Goal: Task Accomplishment & Management: Use online tool/utility

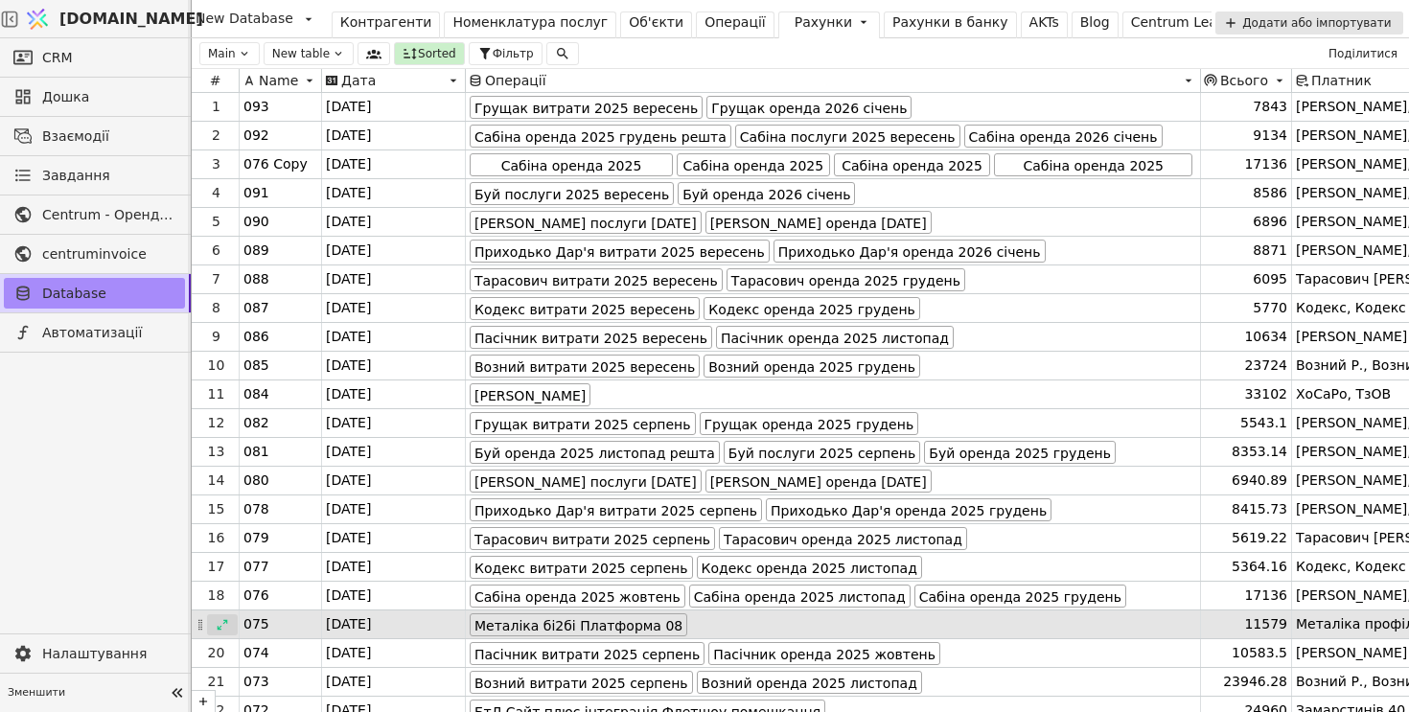
click at [220, 627] on icon at bounding box center [223, 624] width 11 height 11
click at [316, 642] on div "Duplicate row" at bounding box center [358, 648] width 106 height 23
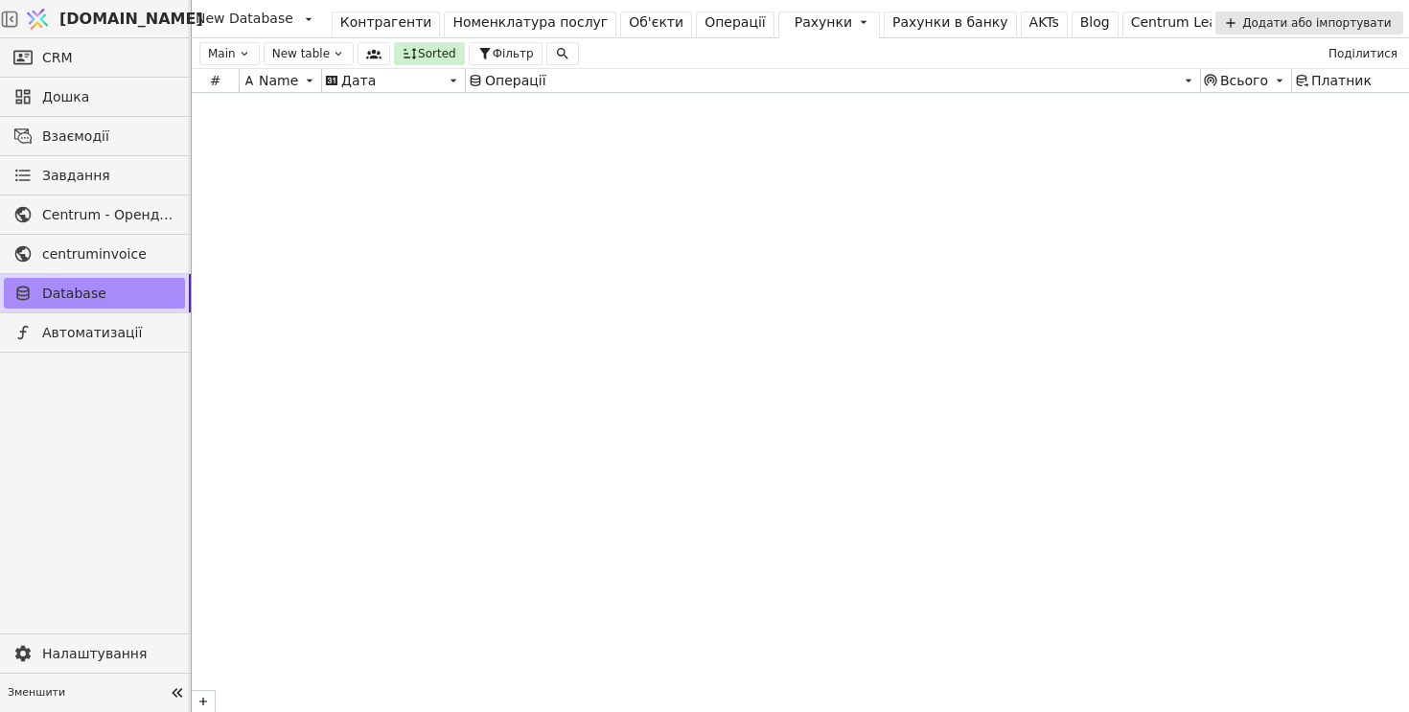
scroll to position [13947, 0]
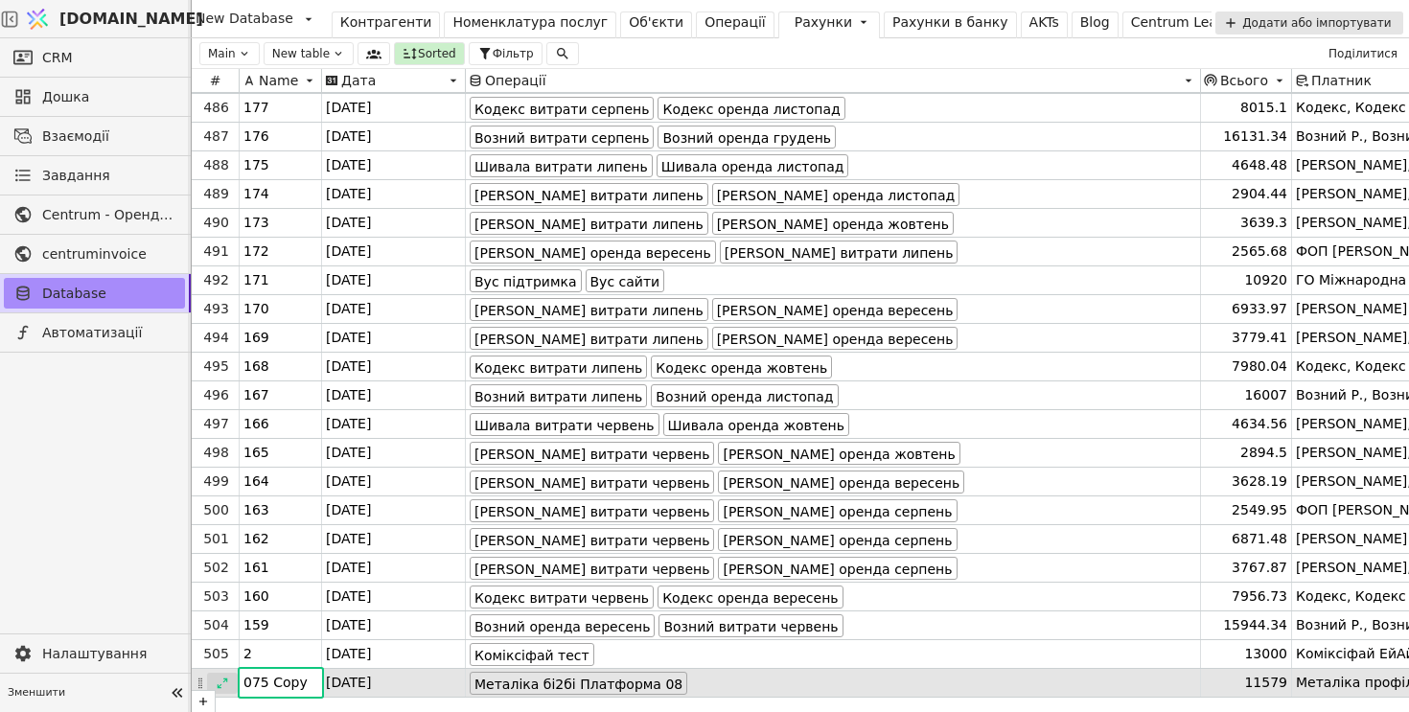
click at [218, 683] on icon at bounding box center [222, 683] width 13 height 13
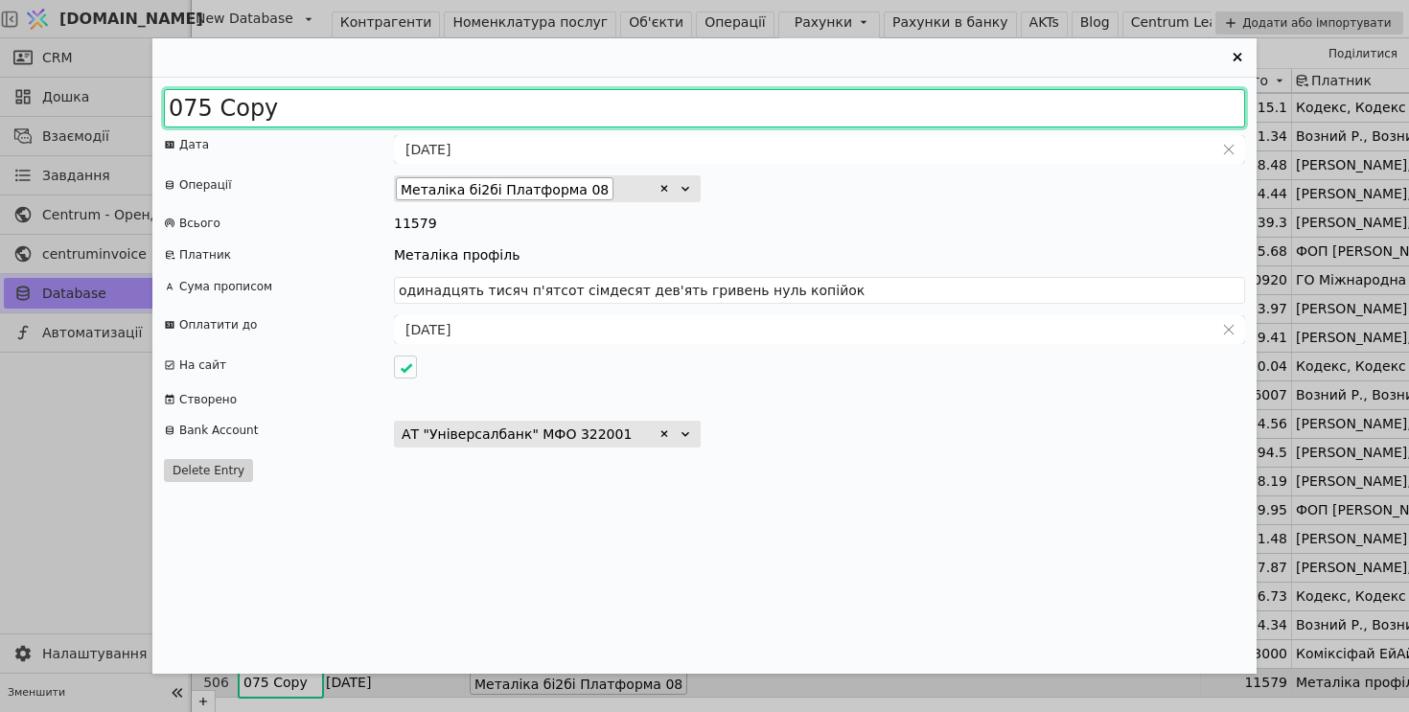
drag, startPoint x: 183, startPoint y: 109, endPoint x: 366, endPoint y: 121, distance: 183.5
click at [363, 118] on input "075 Copy" at bounding box center [704, 108] width 1081 height 38
type input "083"
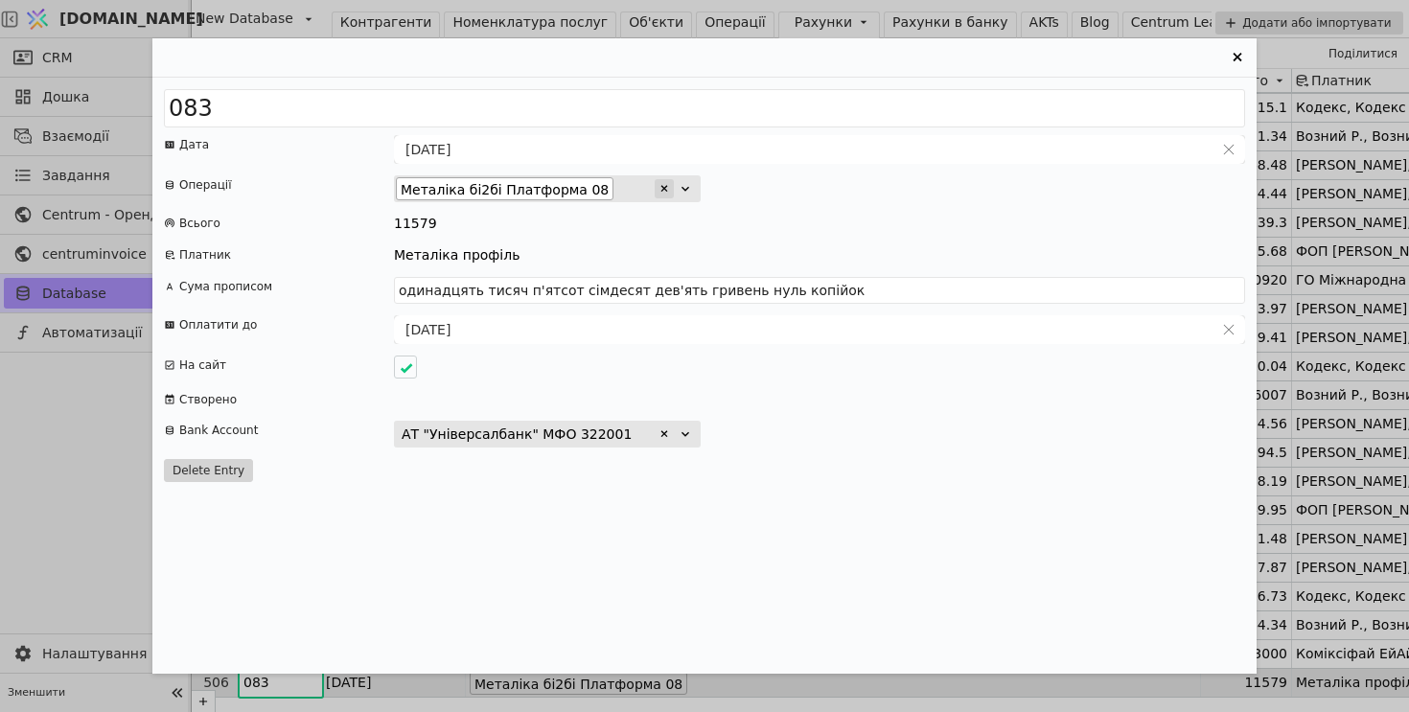
click at [660, 191] on icon "Entry Card" at bounding box center [665, 189] width 12 height 12
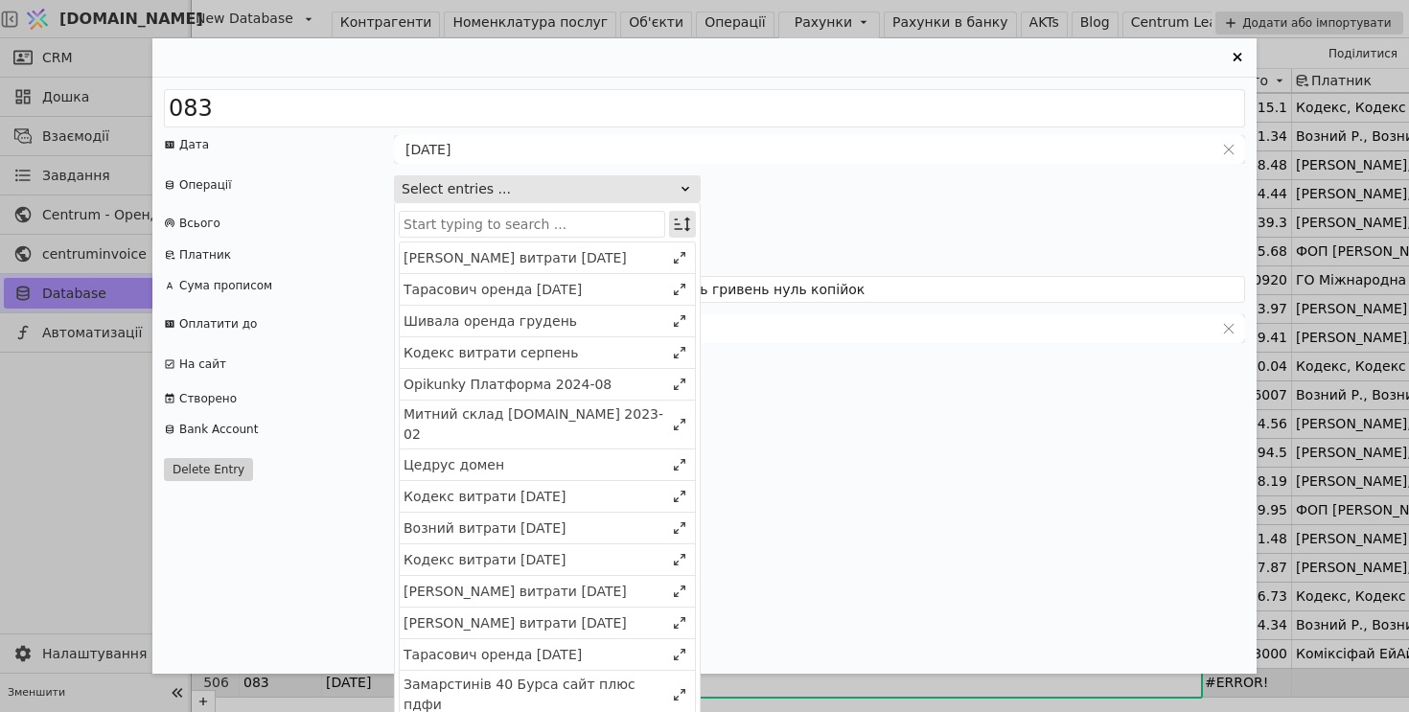
click at [675, 224] on icon "Entry Card" at bounding box center [683, 225] width 16 height 14
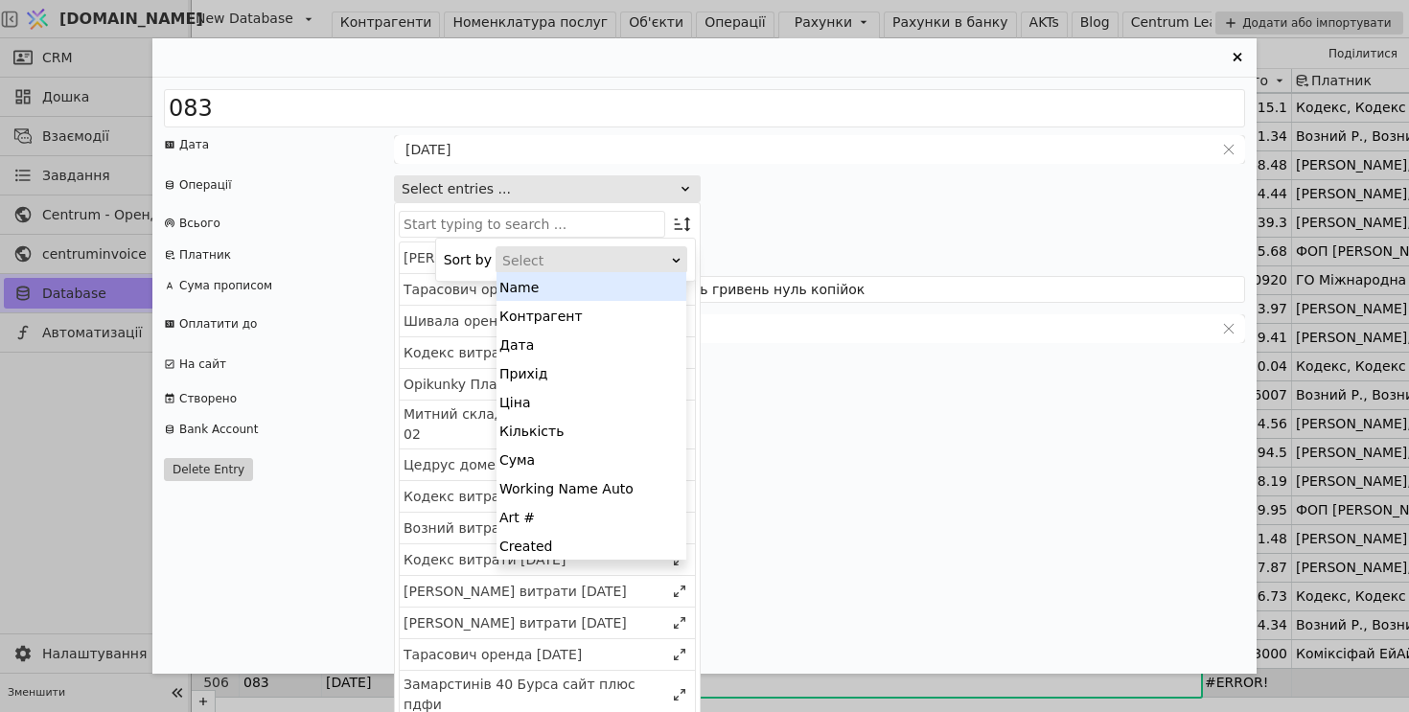
click at [660, 257] on div "Select" at bounding box center [585, 260] width 166 height 27
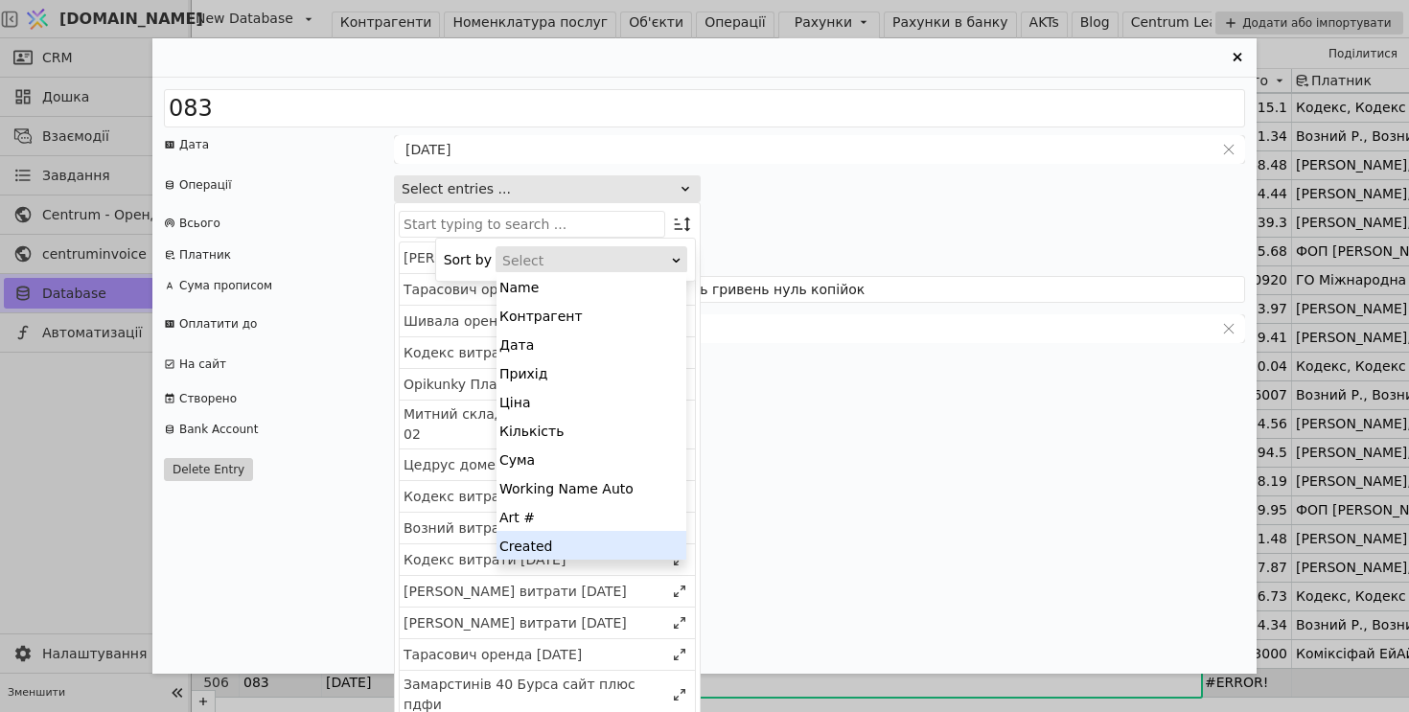
click at [624, 548] on div "Created" at bounding box center [592, 545] width 190 height 29
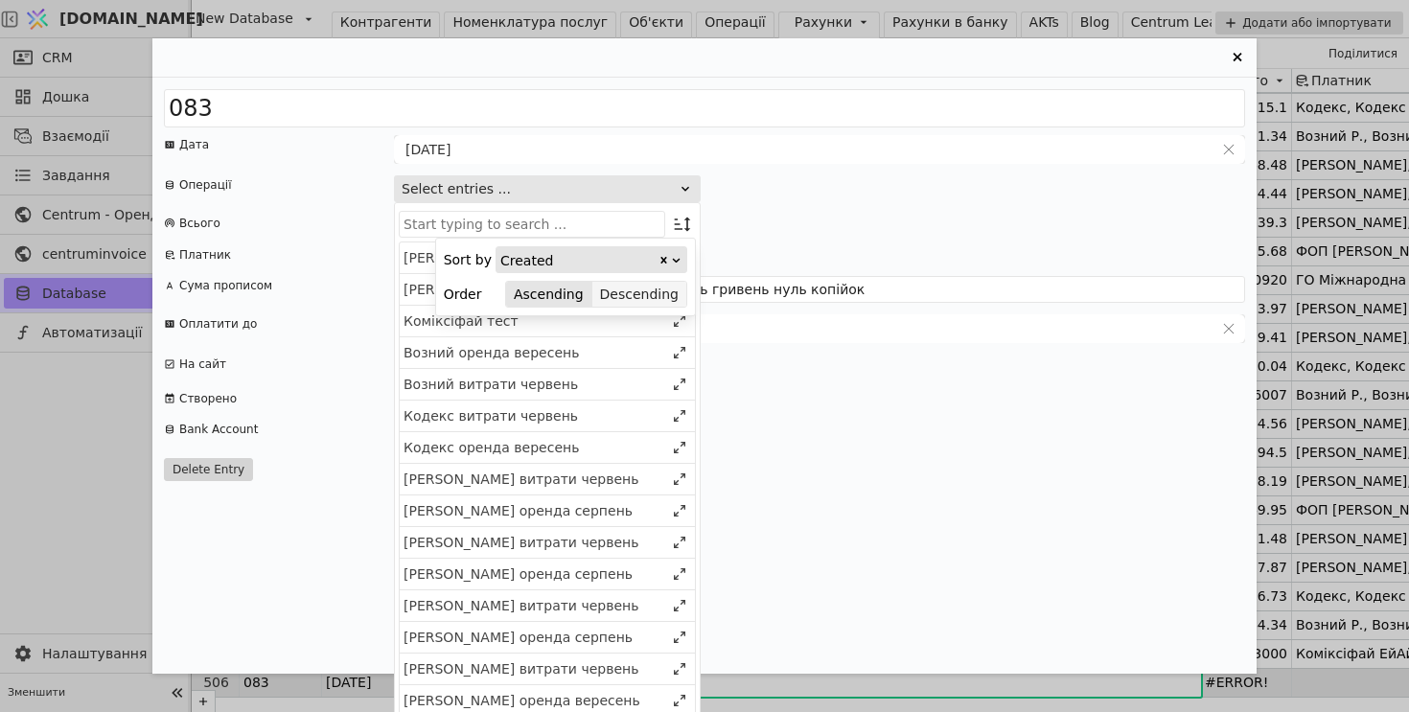
click at [654, 298] on button "Descending" at bounding box center [639, 294] width 94 height 27
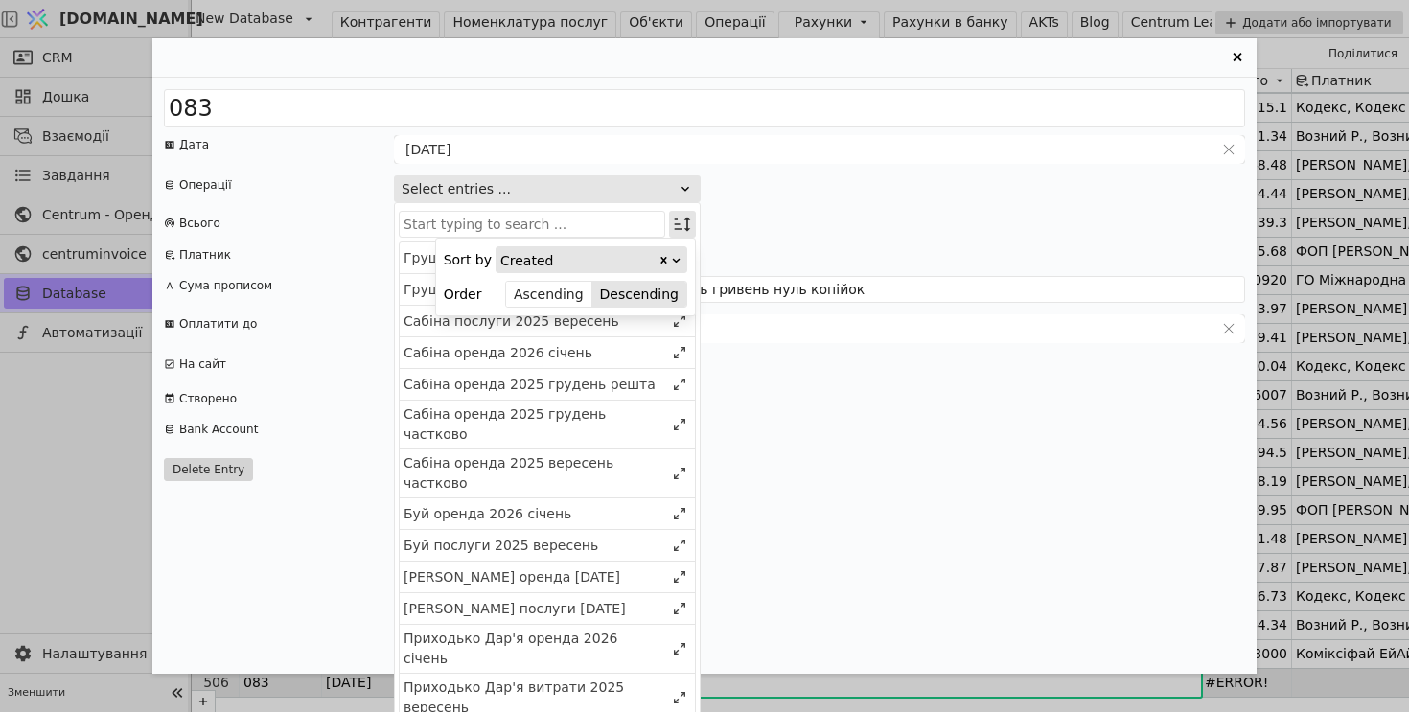
click at [683, 228] on icon "Entry Card" at bounding box center [682, 224] width 19 height 19
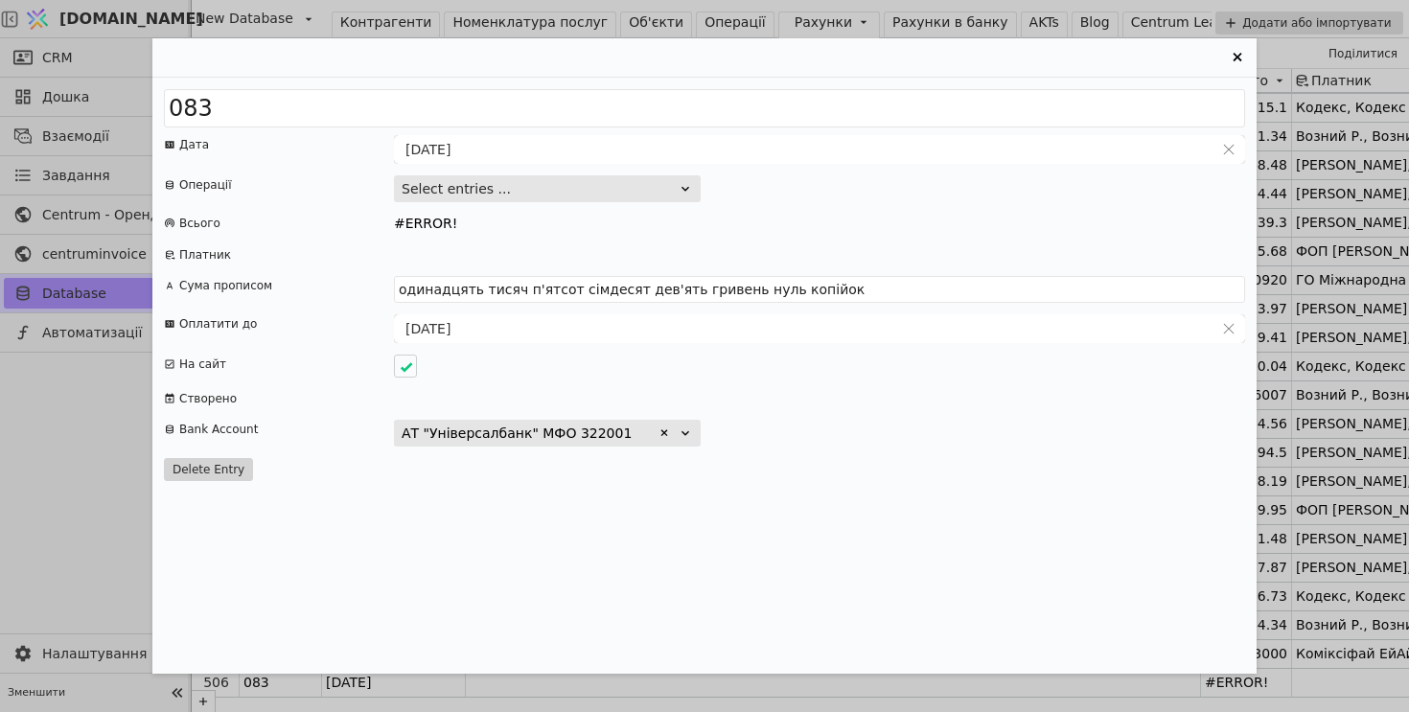
click at [771, 245] on div "Entry Card" at bounding box center [819, 254] width 851 height 19
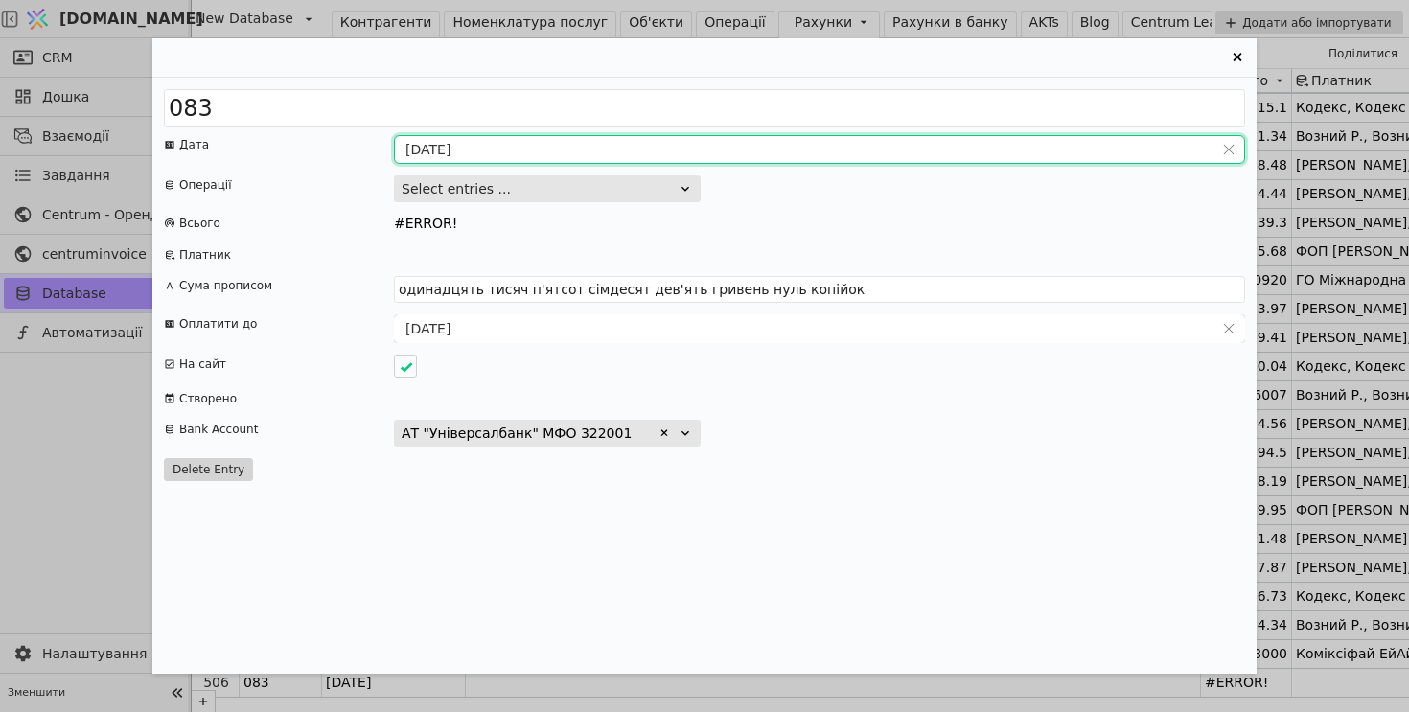
click at [438, 147] on input "[DATE]" at bounding box center [804, 149] width 819 height 27
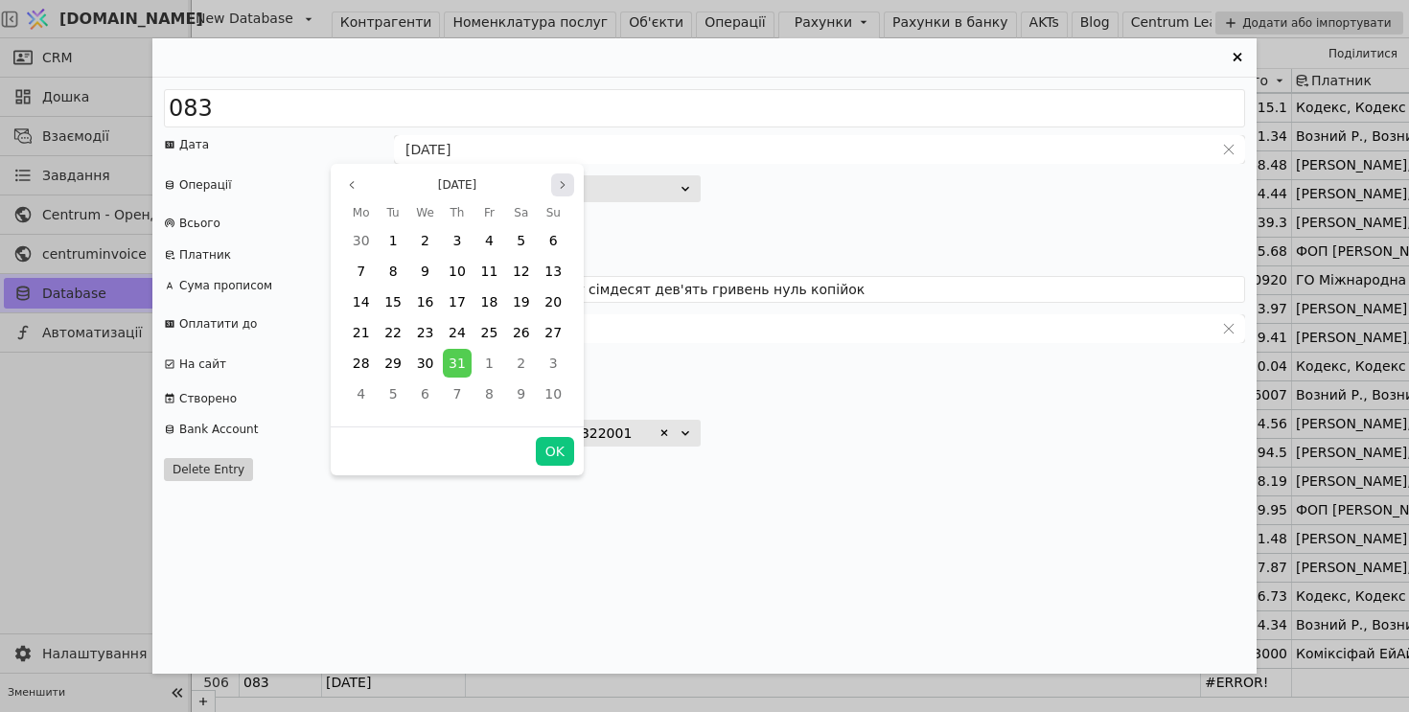
click at [563, 182] on icon "page next" at bounding box center [563, 185] width 12 height 12
click at [488, 303] on span "19" at bounding box center [488, 301] width 17 height 15
click at [559, 449] on button "OK" at bounding box center [555, 451] width 38 height 29
type input "[DATE]"
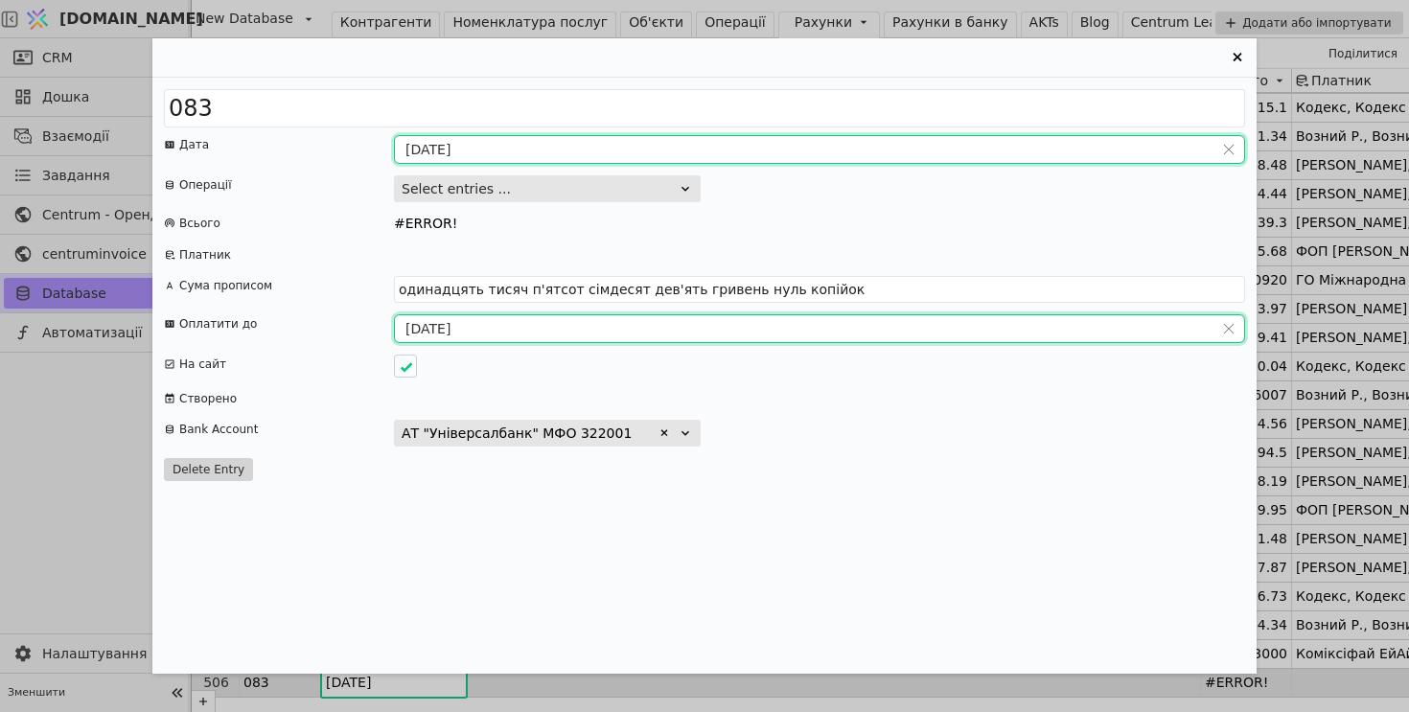
click at [455, 332] on input "[DATE]" at bounding box center [804, 328] width 819 height 27
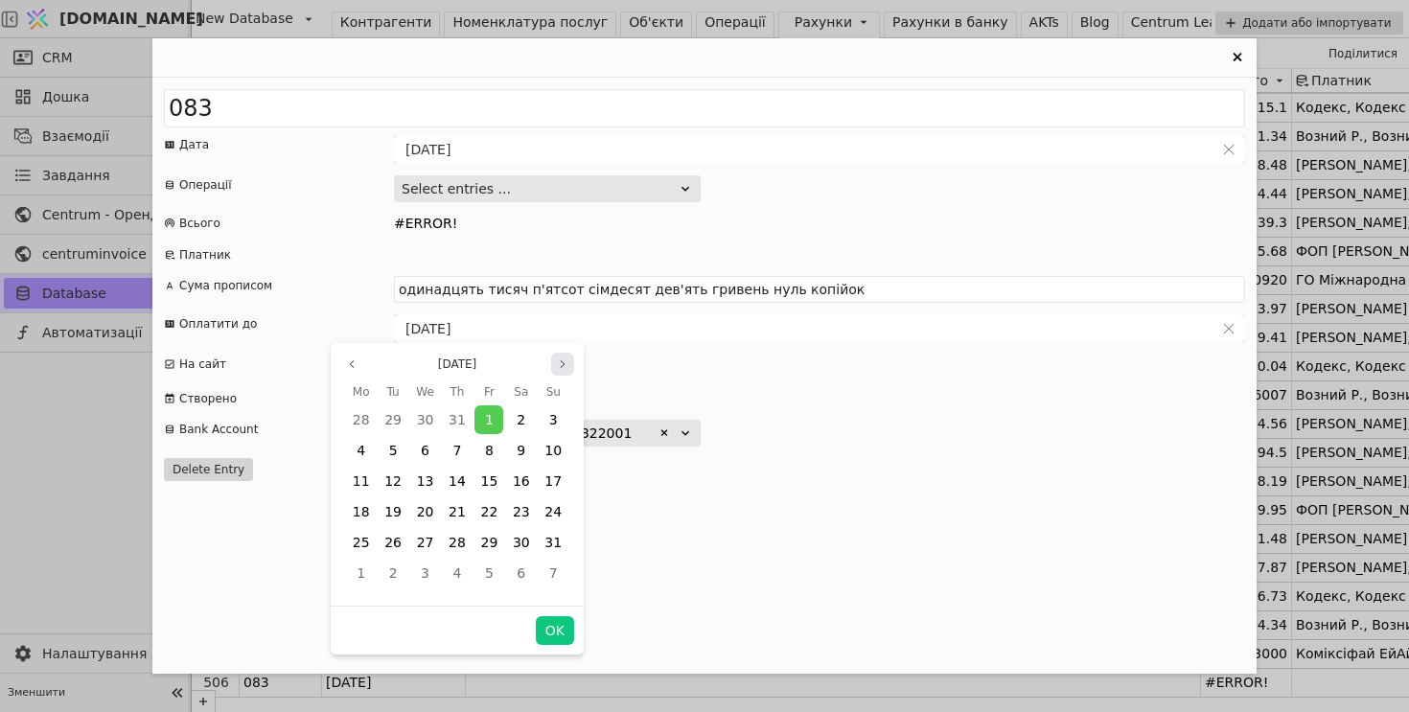
click at [562, 364] on icon "page next" at bounding box center [563, 365] width 12 height 12
click at [521, 482] on span "20" at bounding box center [521, 481] width 17 height 15
click at [556, 632] on button "OK" at bounding box center [555, 630] width 38 height 29
type input "[DATE]"
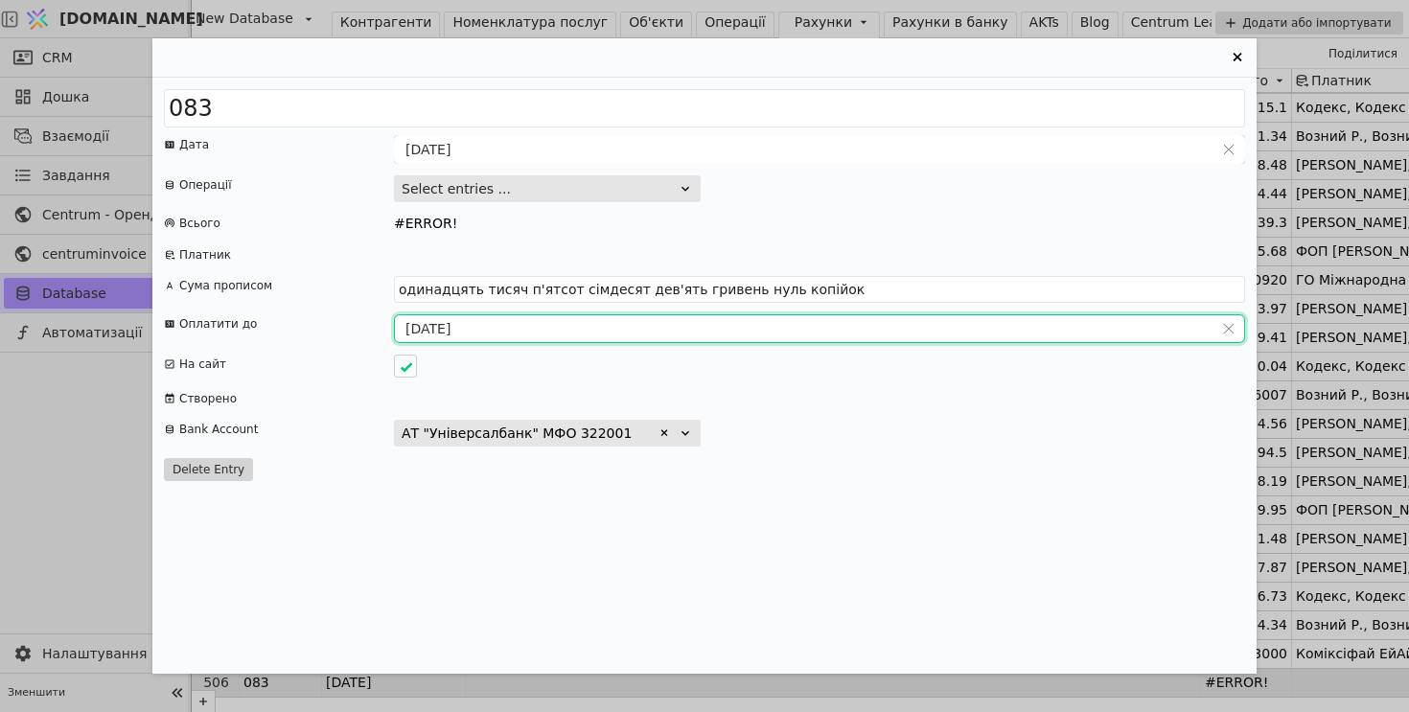
click at [1239, 58] on icon "Entry Card" at bounding box center [1237, 57] width 23 height 23
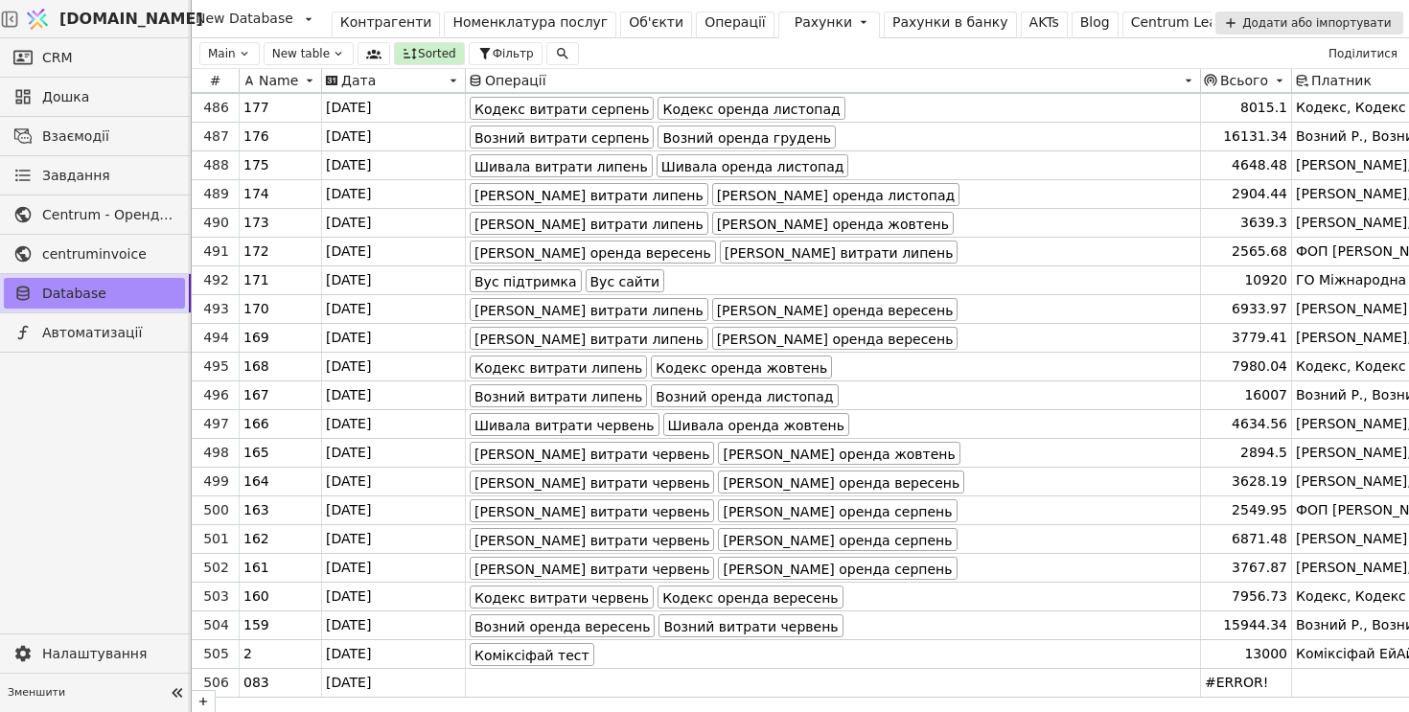
click at [705, 29] on div "Операції" at bounding box center [735, 22] width 61 height 20
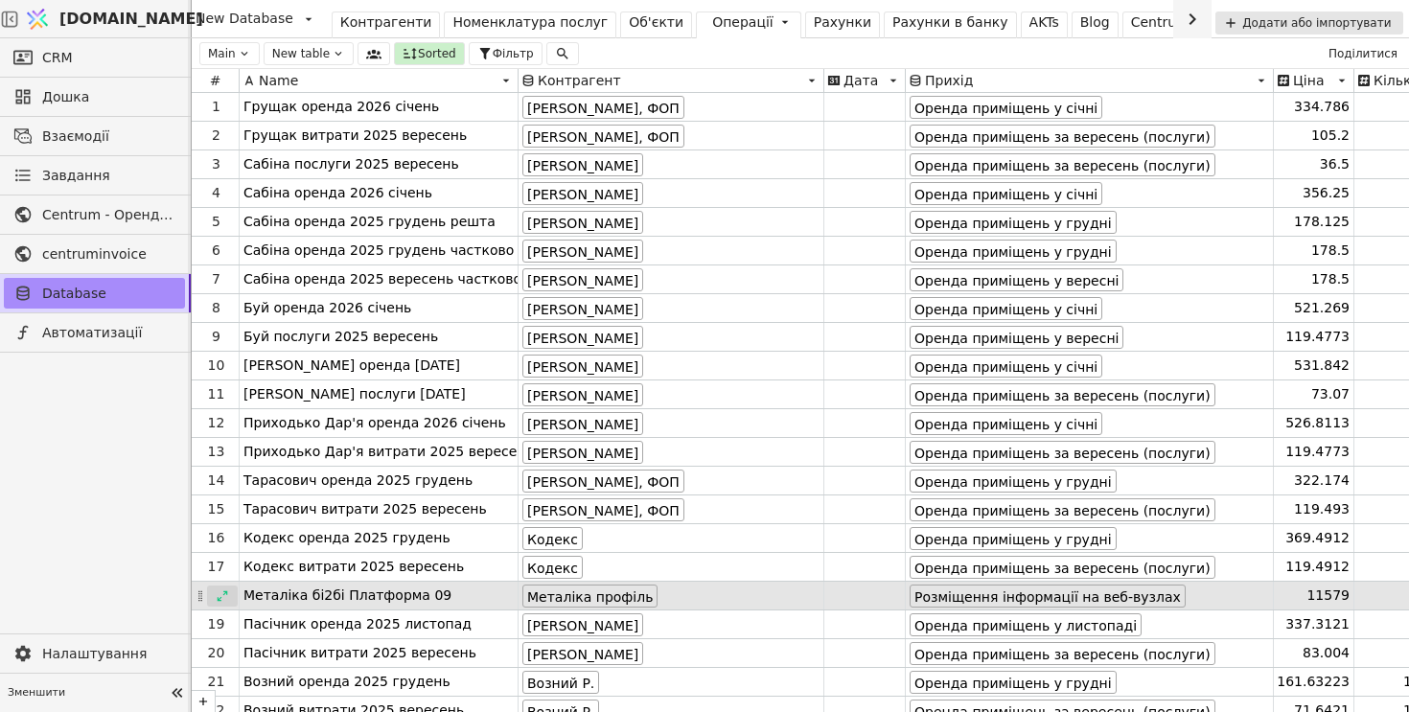
click at [223, 596] on icon at bounding box center [222, 596] width 13 height 13
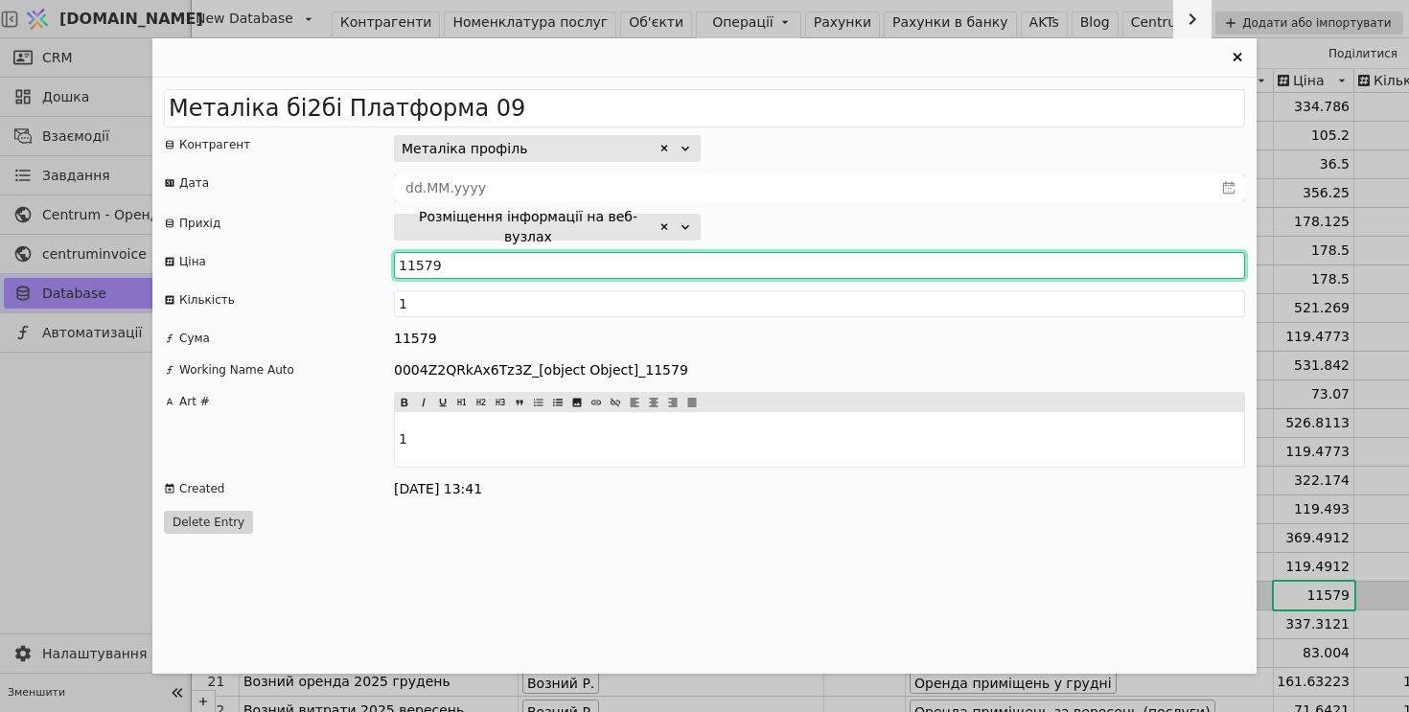
drag, startPoint x: 421, startPoint y: 266, endPoint x: 550, endPoint y: 268, distance: 129.4
click at [548, 268] on input "11579" at bounding box center [819, 265] width 851 height 27
type input "11549"
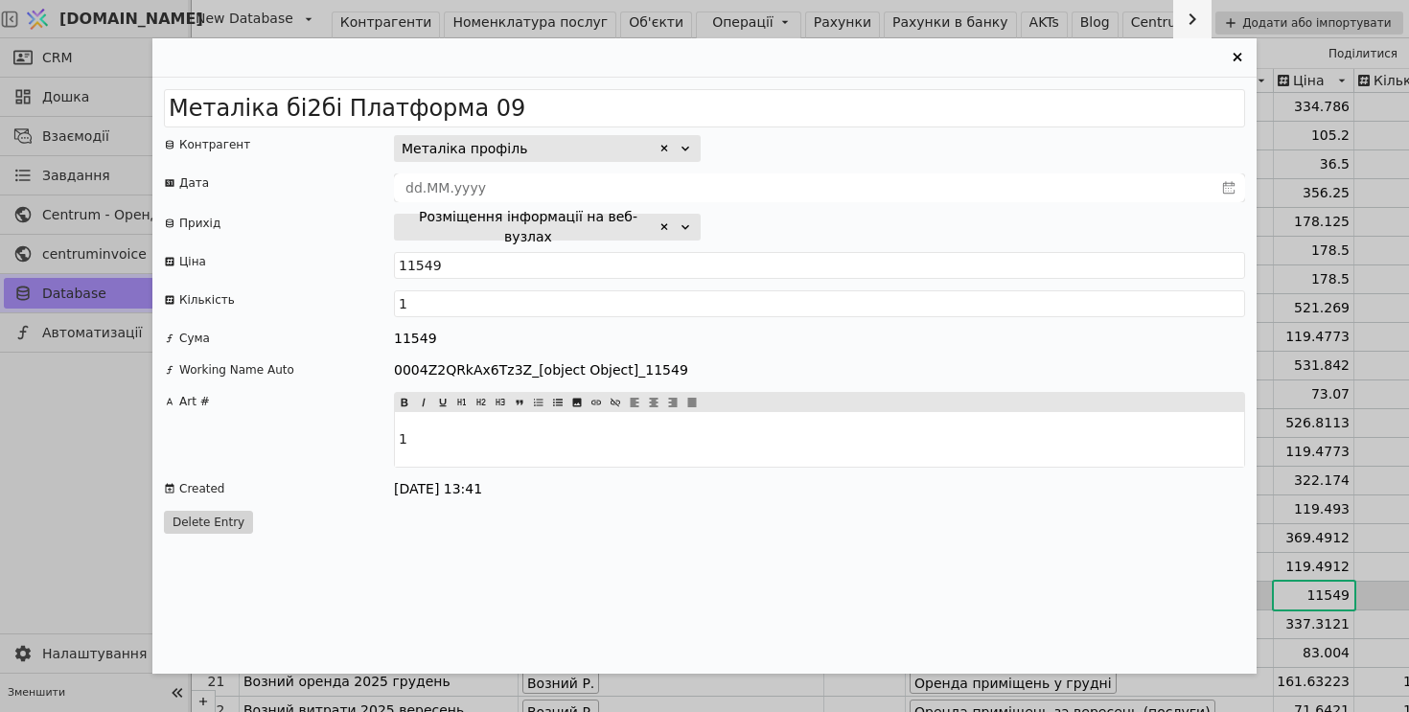
click at [872, 214] on div "Розміщення інформації на веб-вузлах" at bounding box center [819, 227] width 851 height 27
click at [1238, 56] on icon "Entry Card" at bounding box center [1237, 57] width 9 height 9
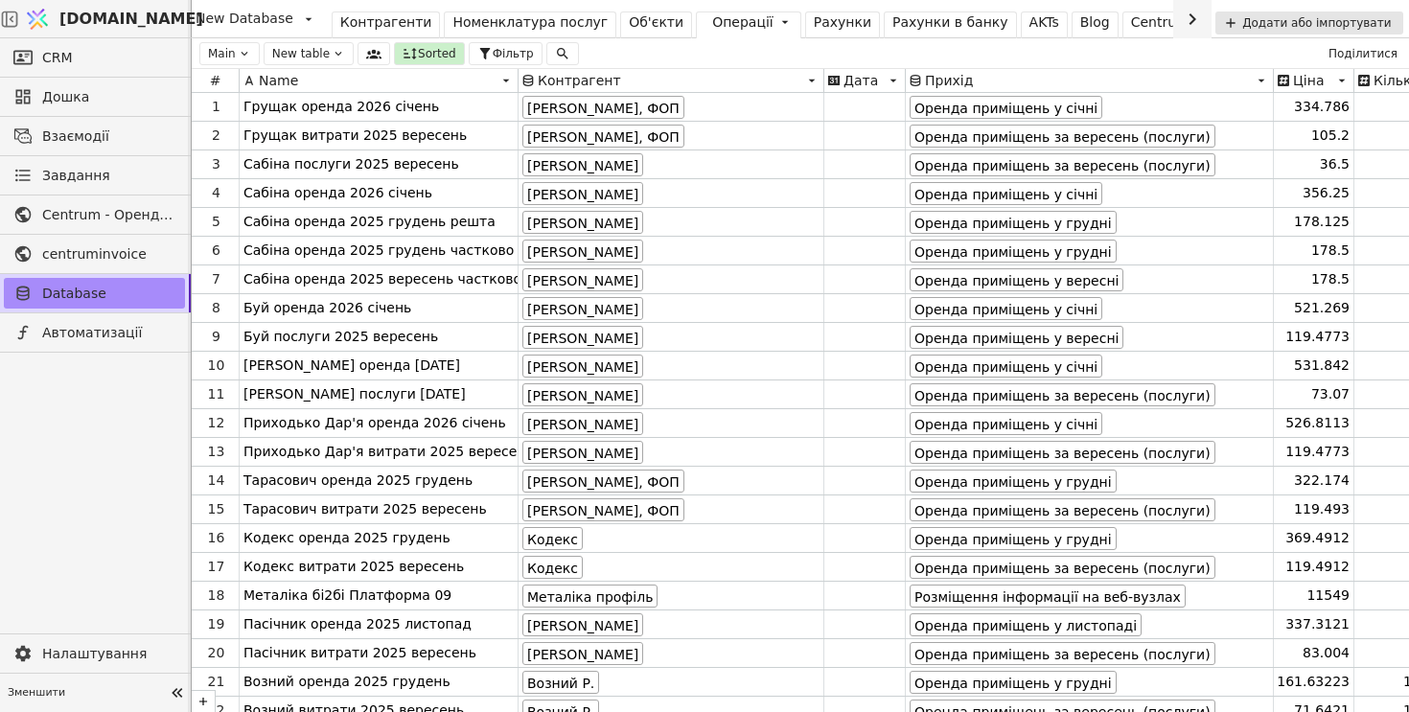
click at [814, 21] on div "Рахунки" at bounding box center [843, 22] width 58 height 20
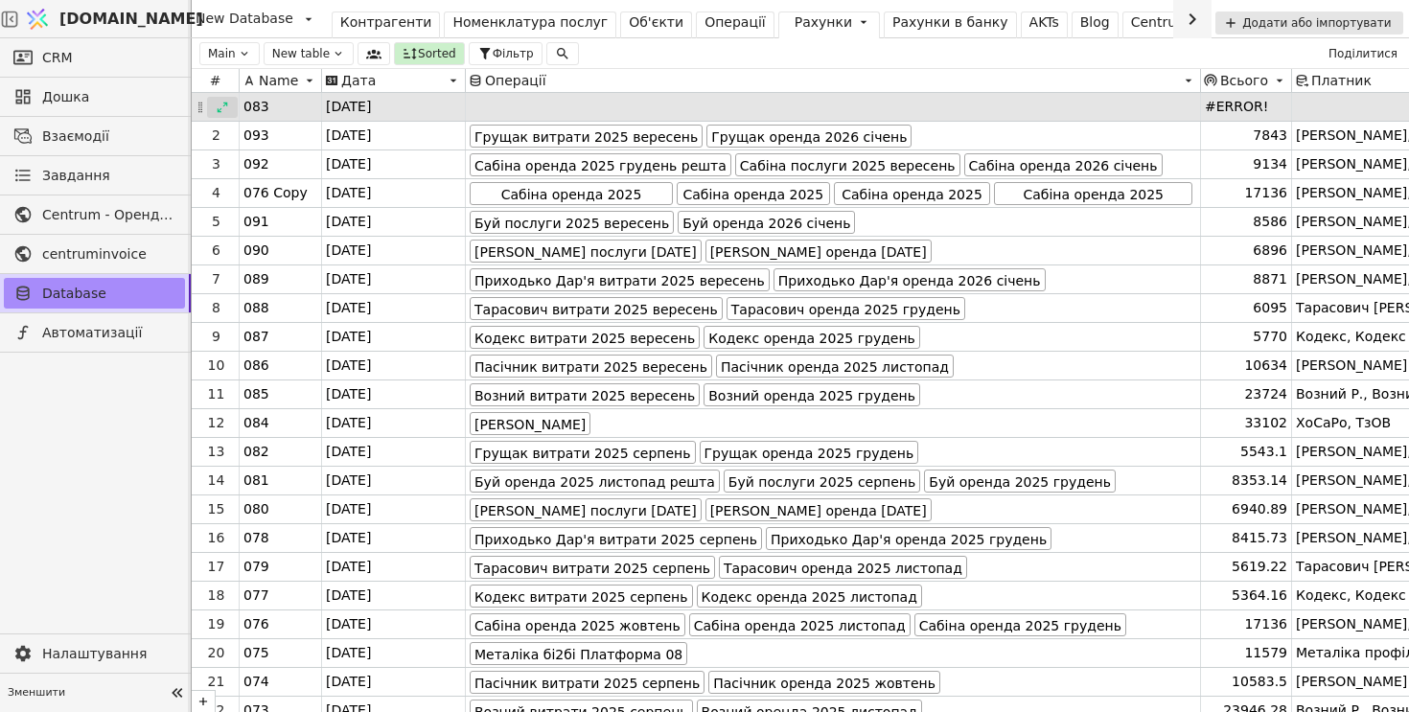
click at [221, 106] on icon at bounding box center [222, 107] width 13 height 13
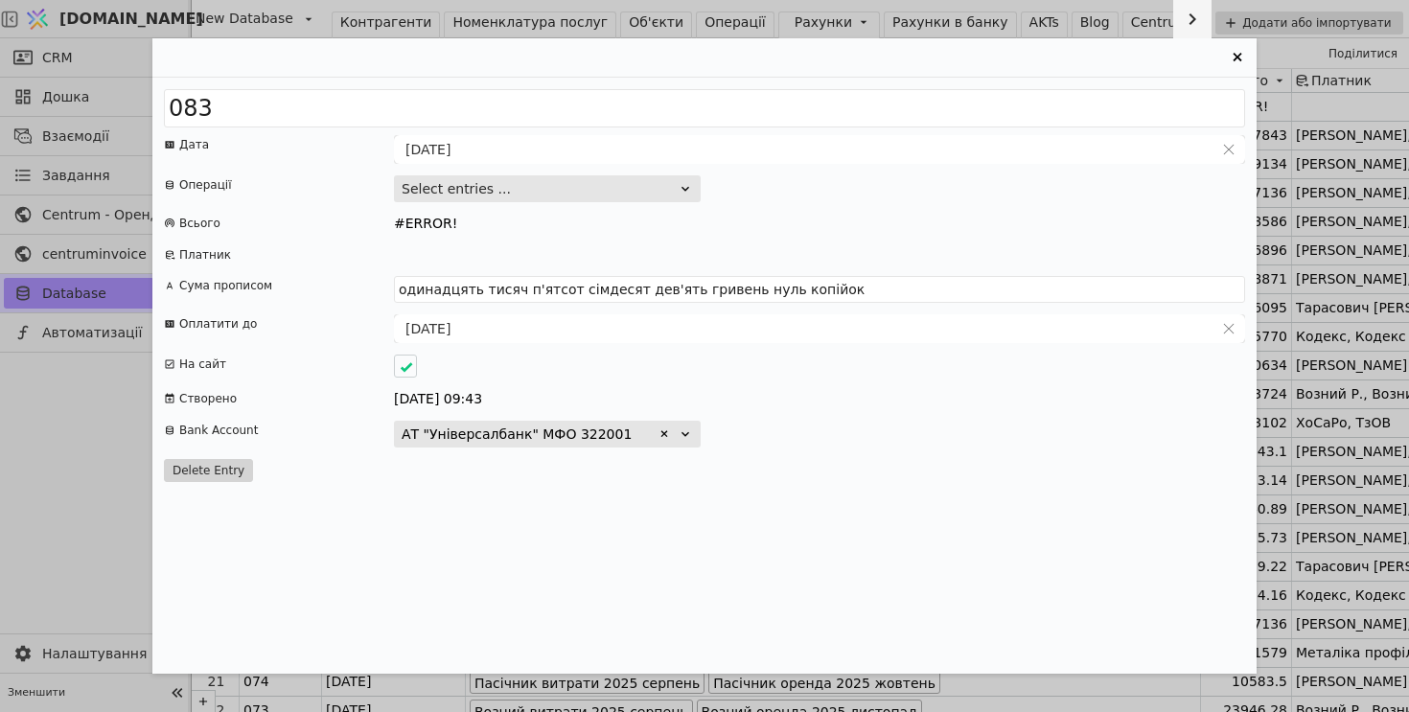
click at [515, 184] on button "Select entries ..." at bounding box center [547, 188] width 307 height 27
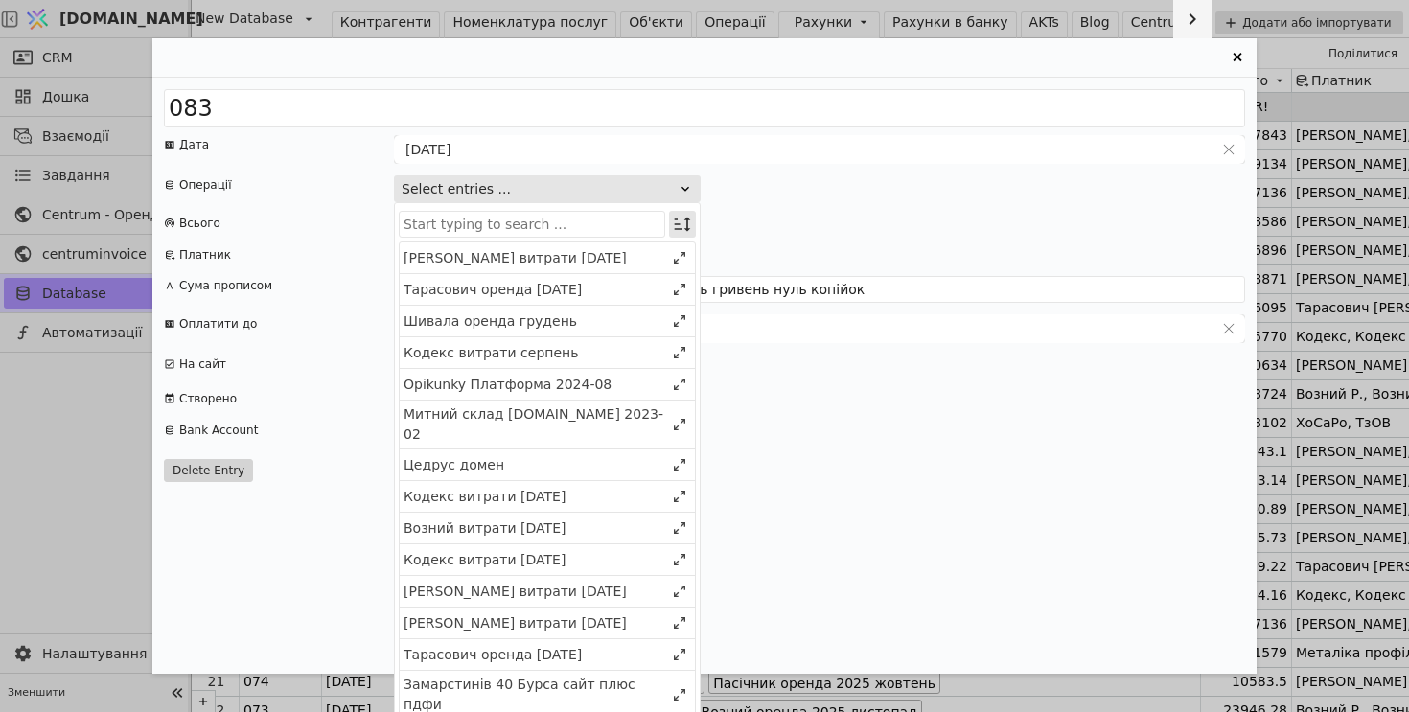
click at [683, 225] on icon "Entry Card" at bounding box center [682, 224] width 19 height 19
click at [670, 251] on div "Entry Card" at bounding box center [676, 259] width 12 height 25
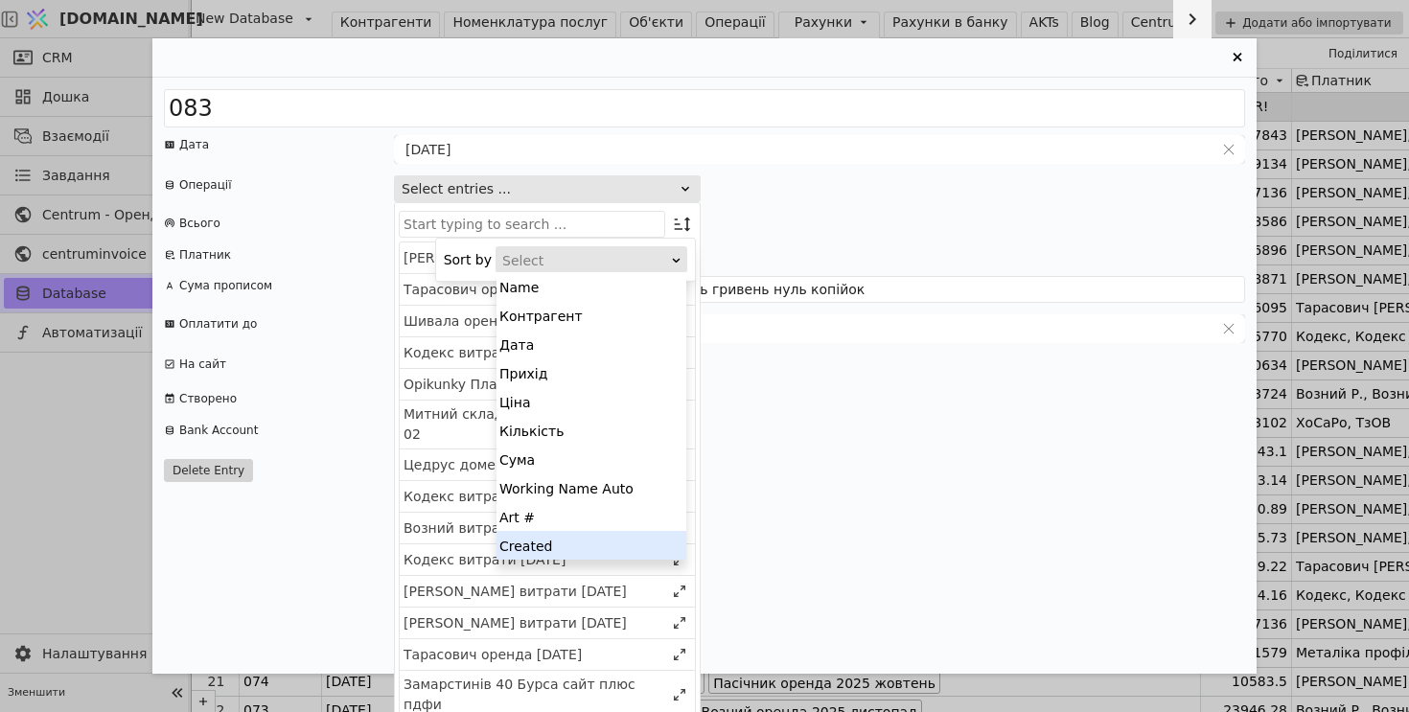
click at [591, 542] on div "Created" at bounding box center [592, 545] width 190 height 29
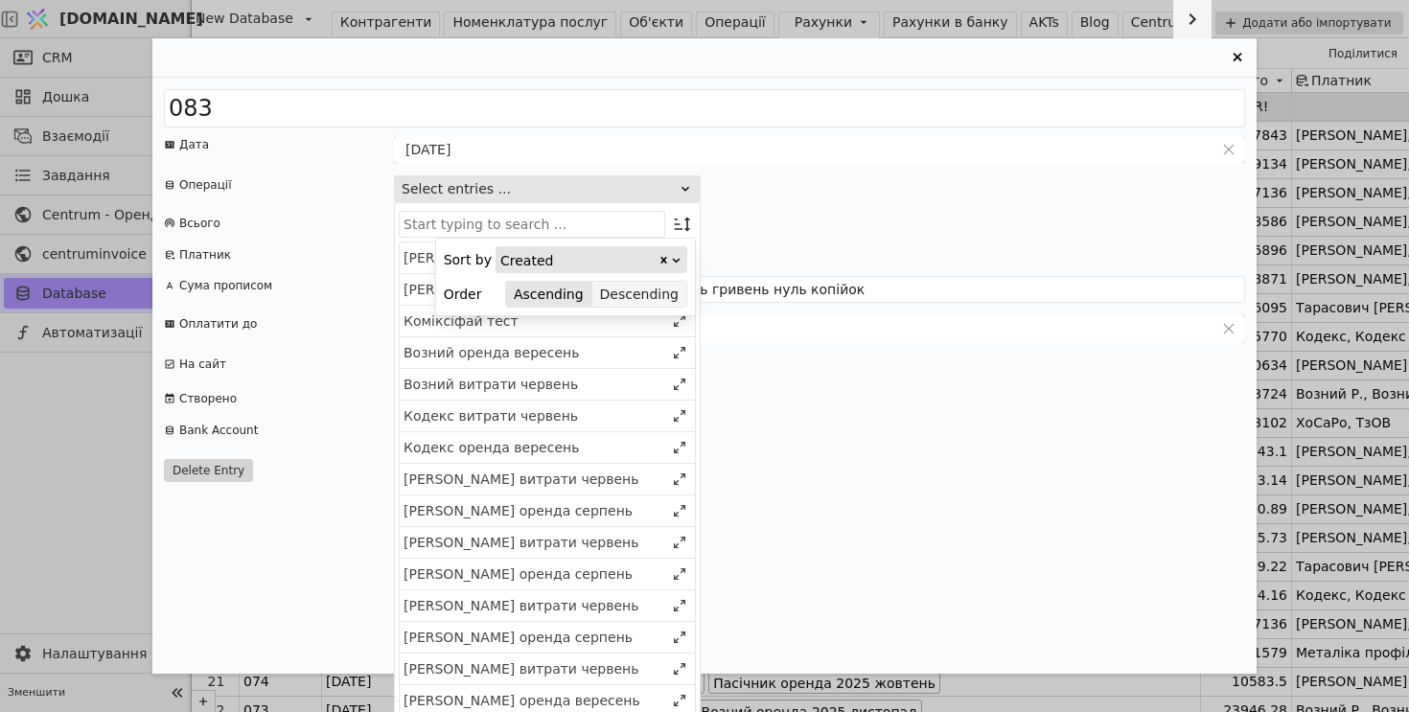
click at [636, 292] on button "Descending" at bounding box center [639, 294] width 94 height 27
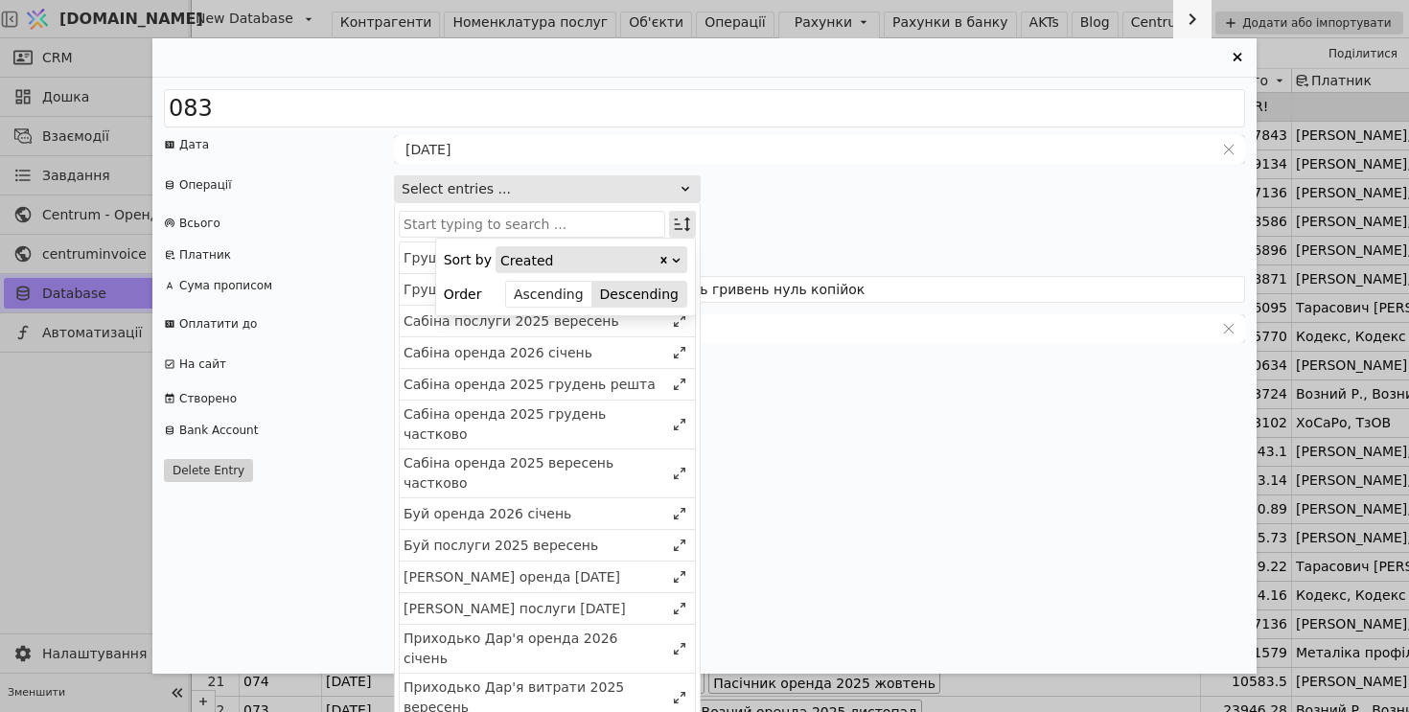
click at [683, 223] on icon "Entry Card" at bounding box center [682, 224] width 19 height 19
click at [681, 229] on icon "Entry Card" at bounding box center [683, 225] width 16 height 14
click at [802, 207] on div "083 Дата [DATE] Операції Select entries ... Sort by Created Order Ascending Des…" at bounding box center [704, 376] width 1104 height 596
